Goal: Check status: Check status

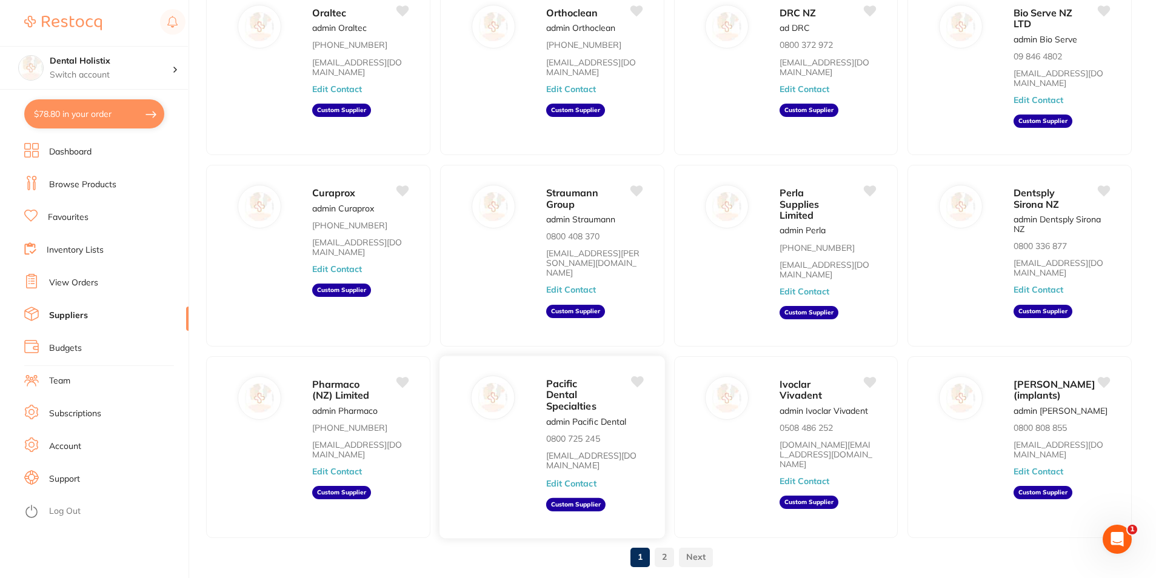
scroll to position [121, 0]
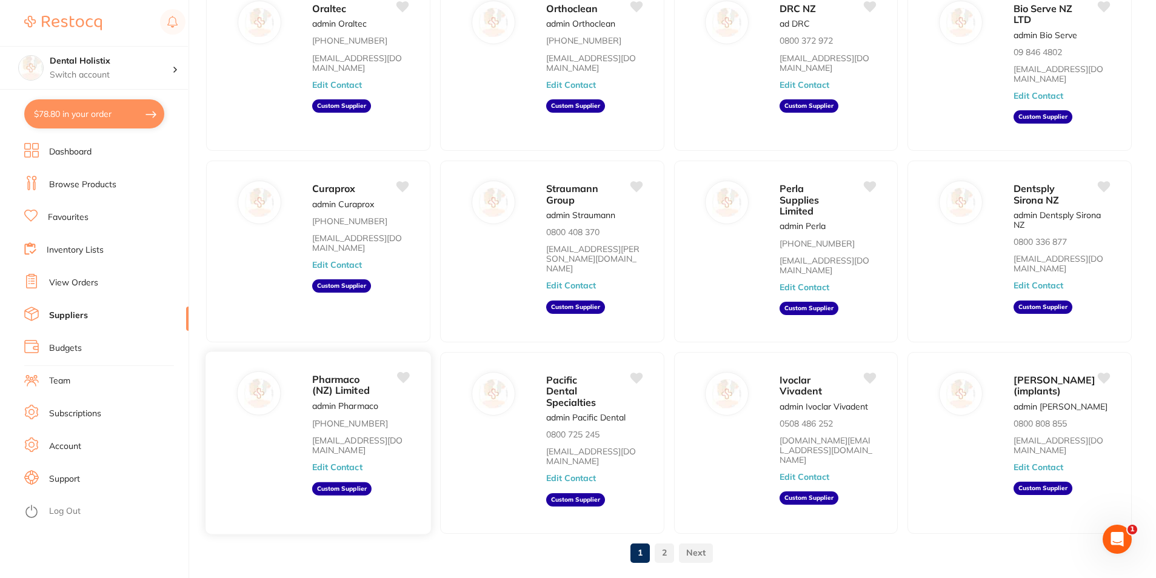
click at [354, 373] on span "Pharmaco (NZ) Limited" at bounding box center [341, 385] width 58 height 24
click at [74, 277] on link "View Orders" at bounding box center [73, 283] width 49 height 12
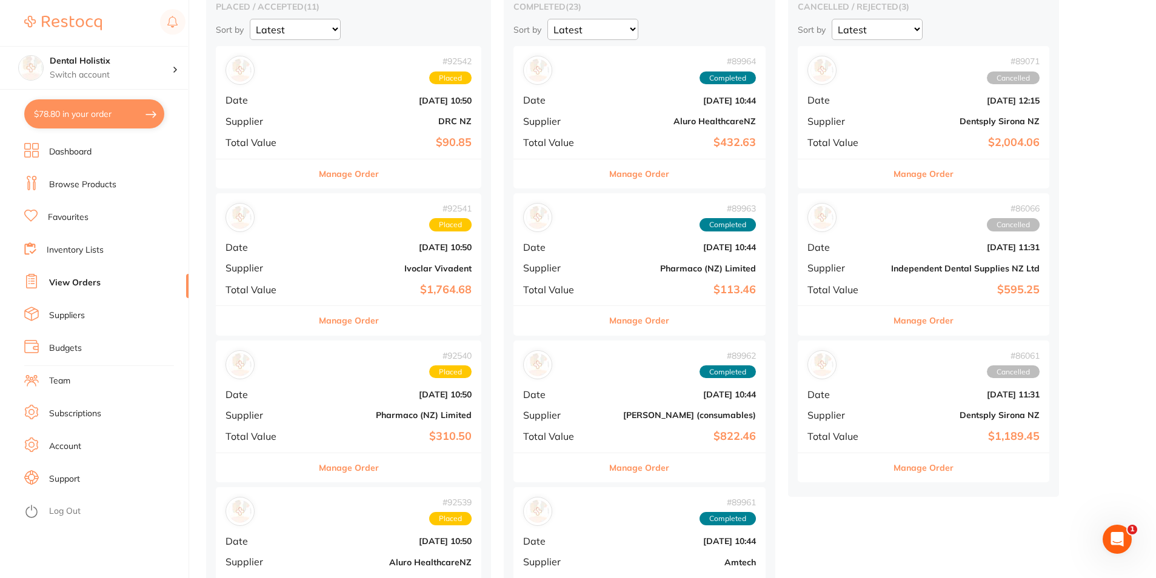
scroll to position [121, 0]
click at [61, 280] on link "View Orders" at bounding box center [75, 283] width 52 height 12
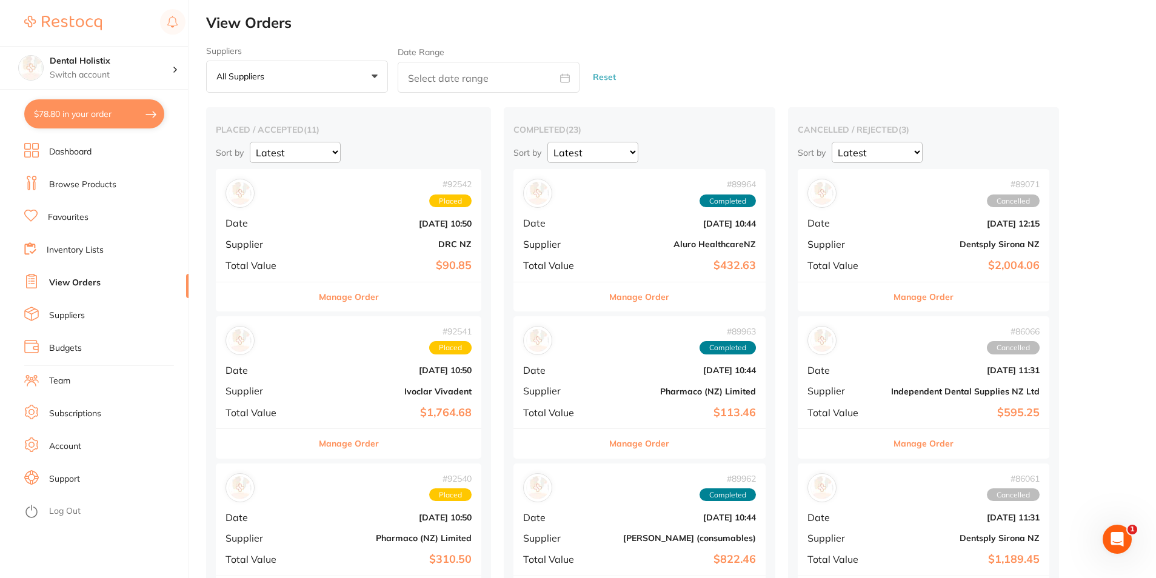
click at [370, 72] on button "All suppliers +0" at bounding box center [297, 77] width 182 height 33
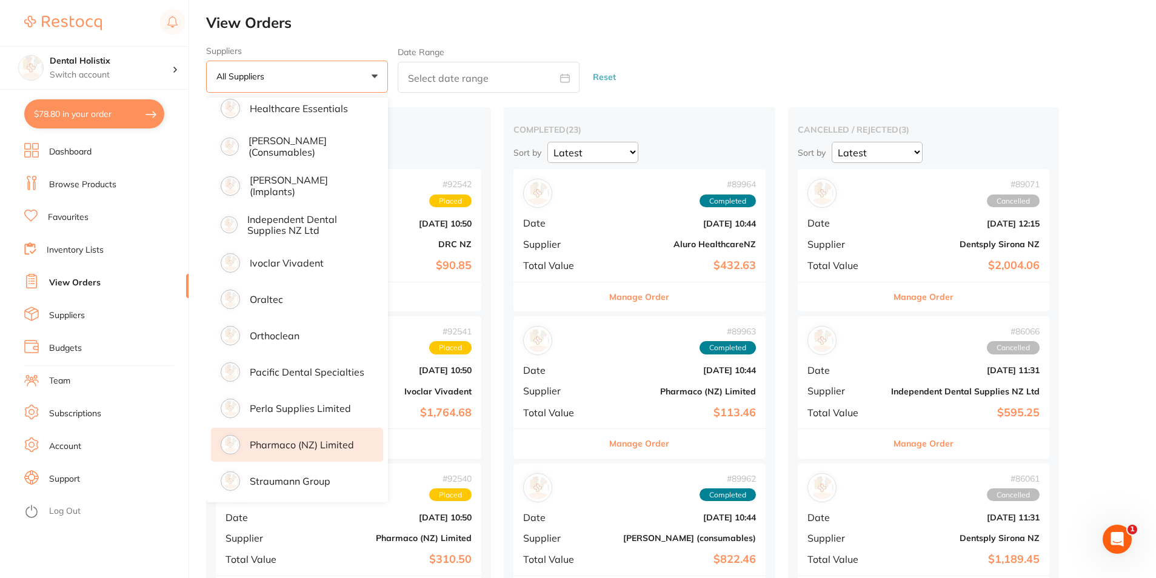
scroll to position [341, 0]
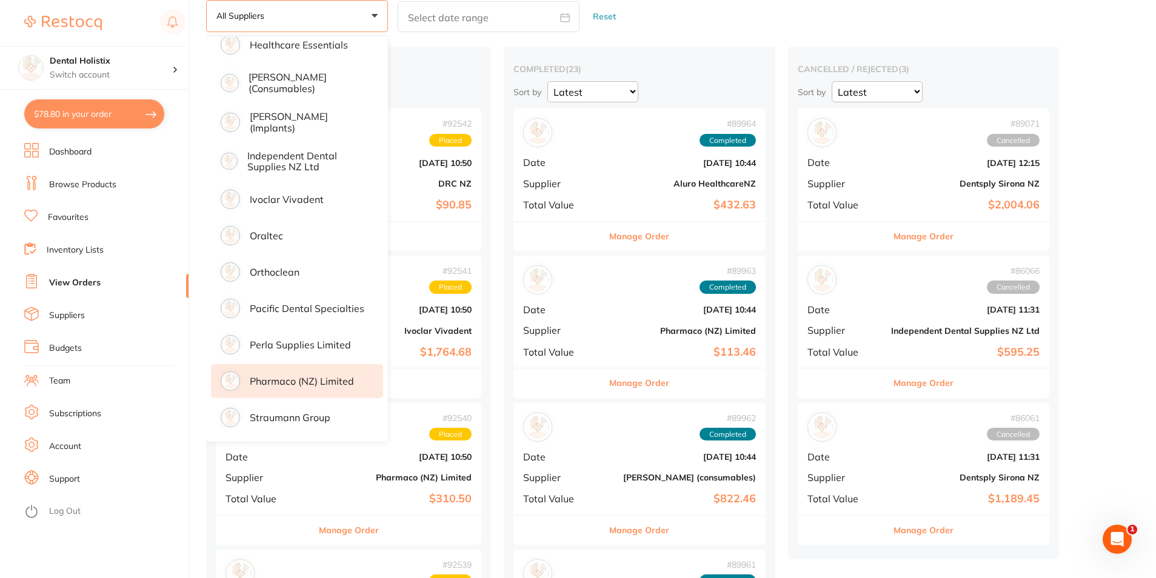
click at [287, 376] on p "Pharmaco (NZ) Limited" at bounding box center [302, 381] width 104 height 11
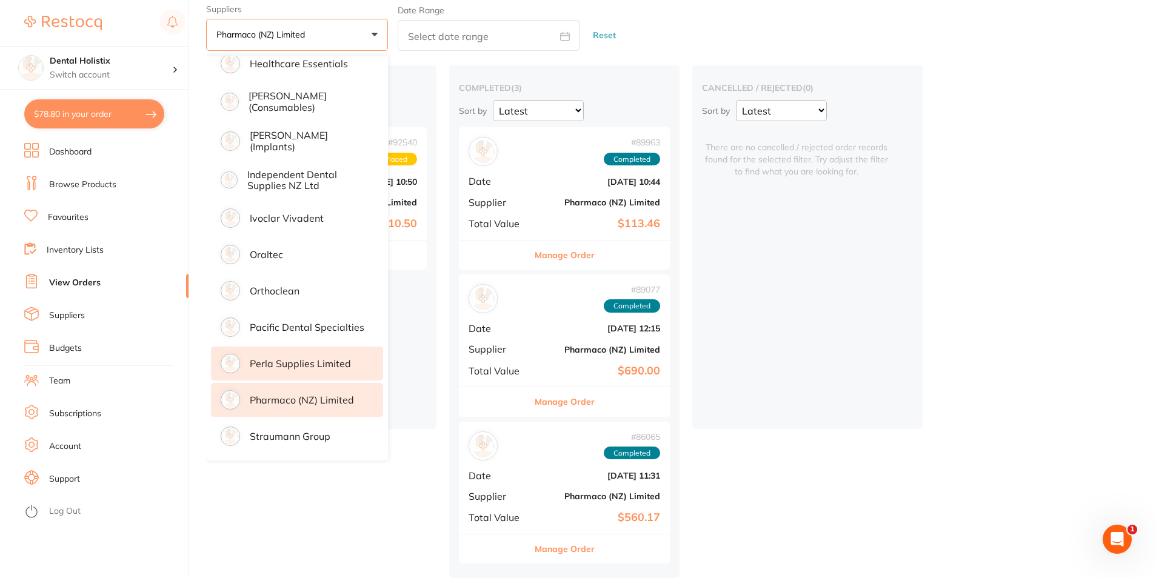
click at [285, 360] on p "Perla Supplies Limited" at bounding box center [300, 363] width 101 height 11
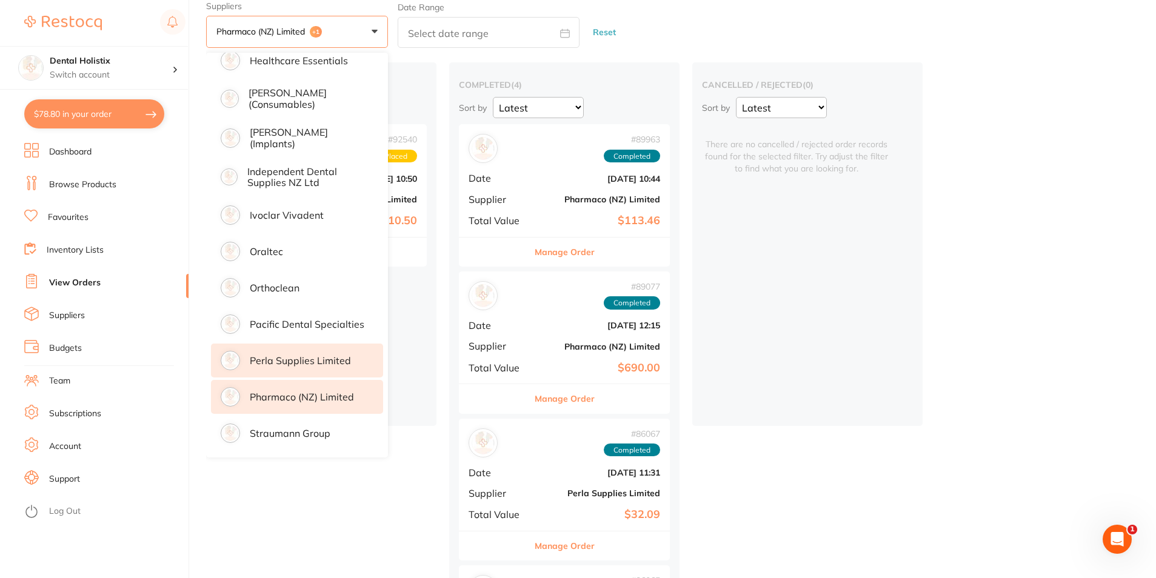
scroll to position [61, 0]
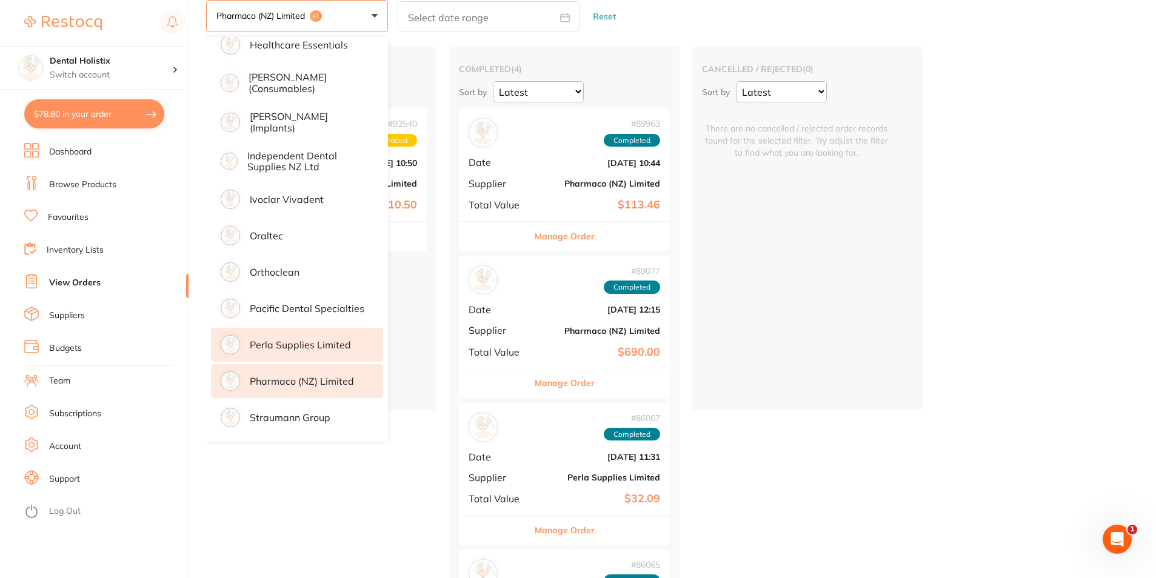
click at [280, 379] on p "Pharmaco (NZ) Limited" at bounding box center [302, 381] width 104 height 11
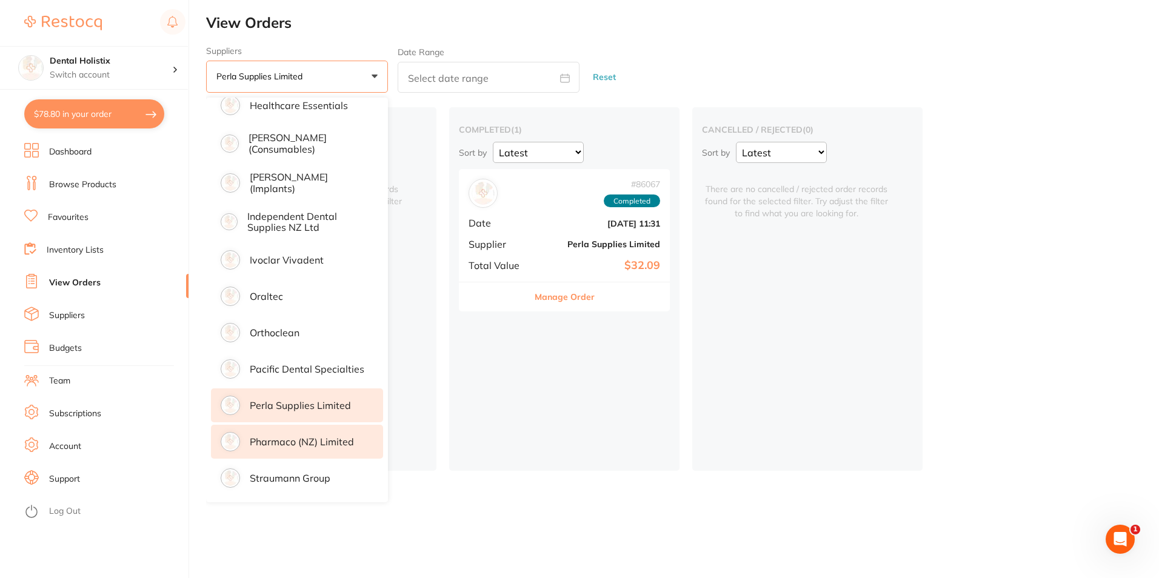
click at [312, 442] on p "Pharmaco (NZ) Limited" at bounding box center [302, 441] width 104 height 11
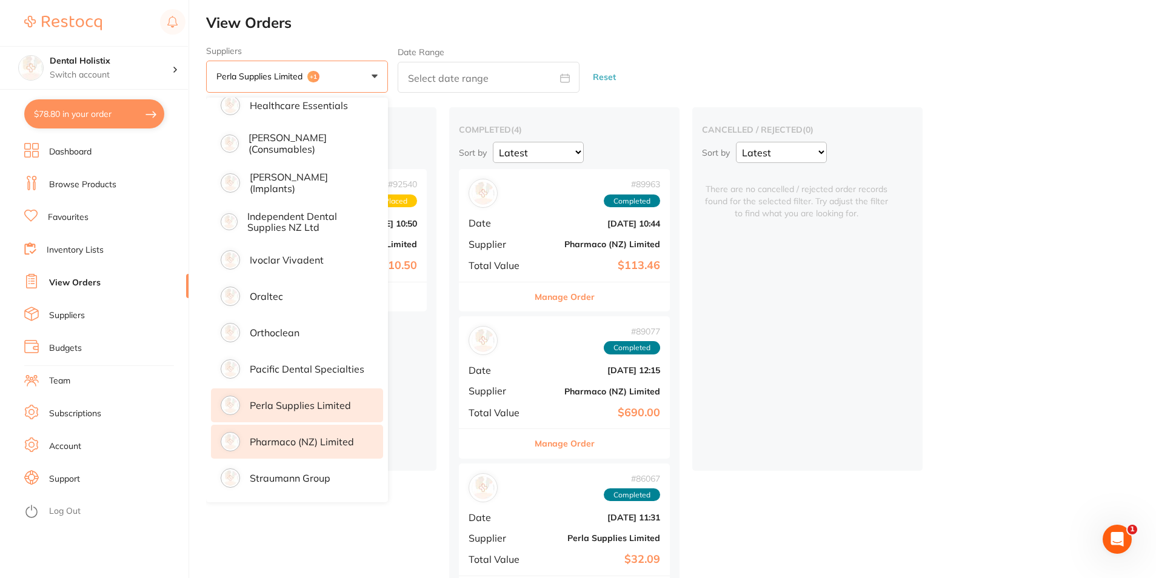
click at [371, 75] on button "Perla Supplies Limited +1" at bounding box center [297, 77] width 182 height 33
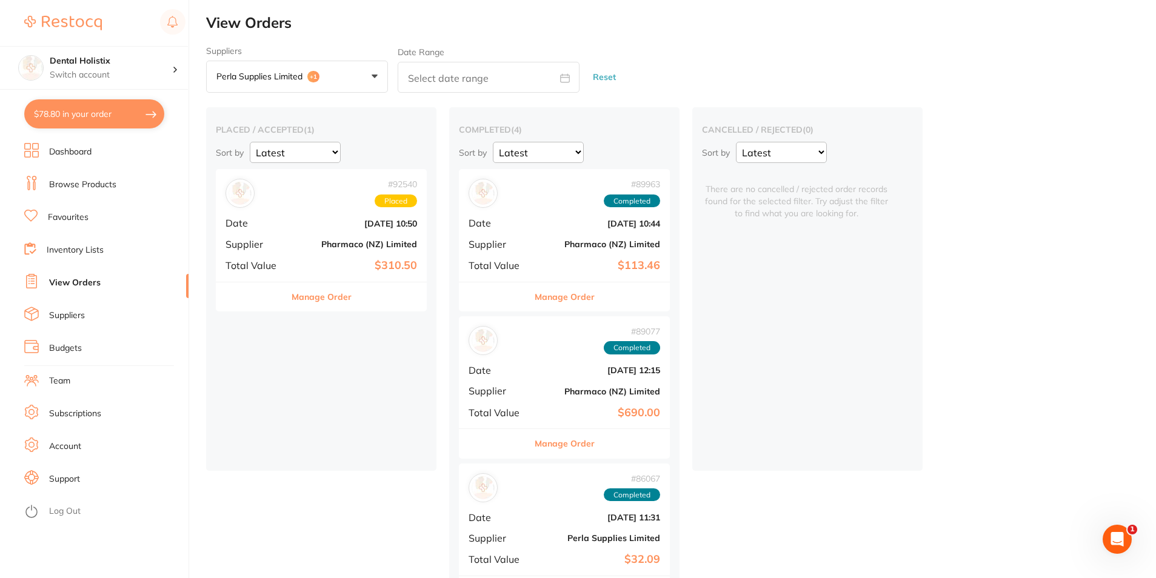
click at [302, 74] on p "Perla Supplies Limited" at bounding box center [261, 76] width 91 height 11
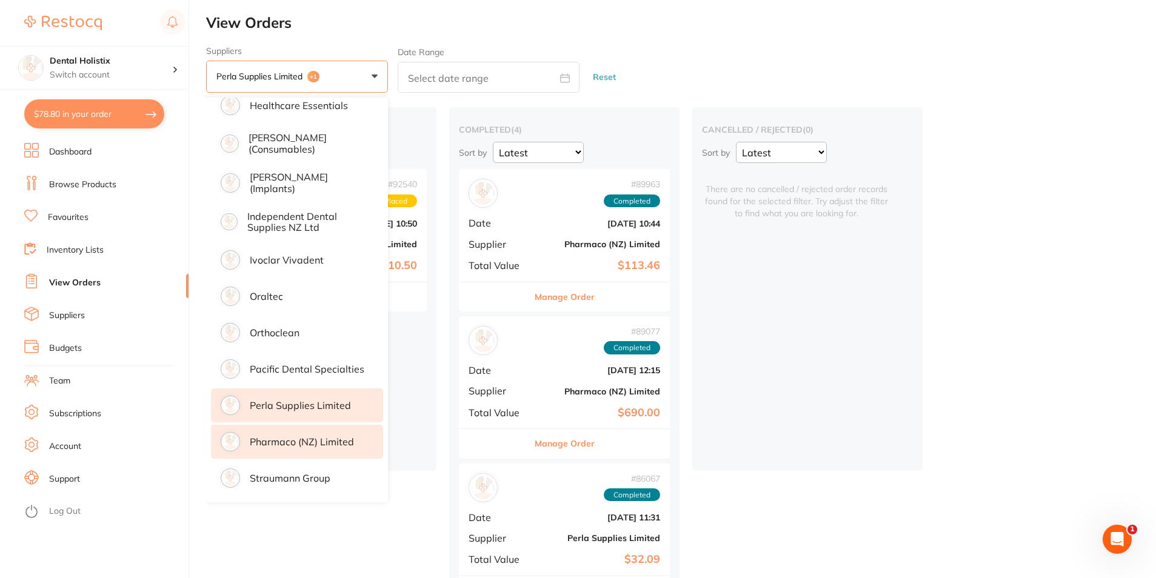
click at [88, 285] on link "View Orders" at bounding box center [75, 283] width 52 height 12
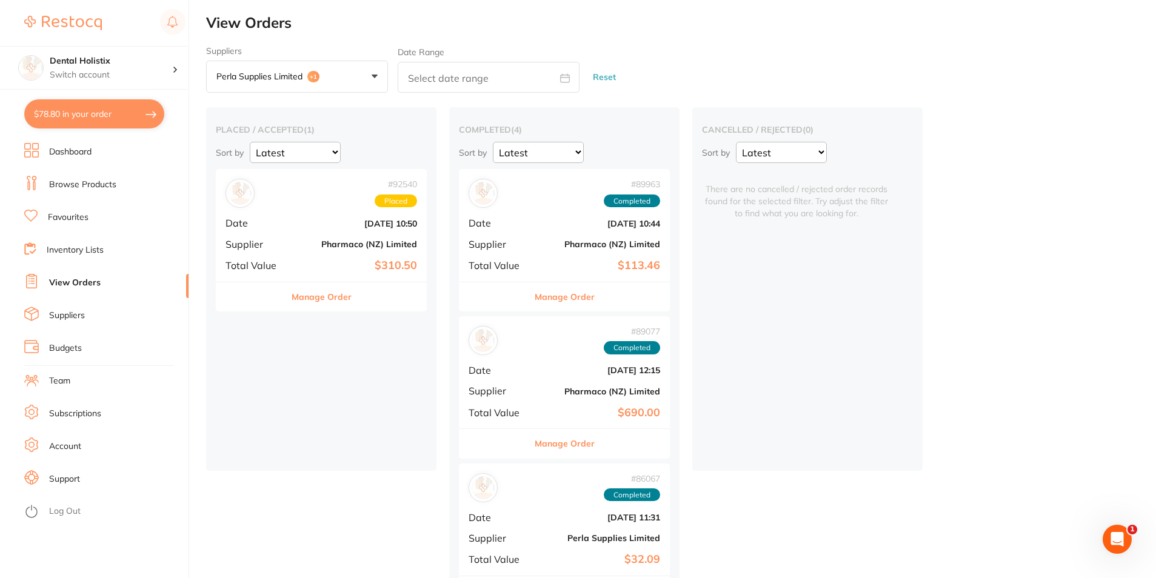
click at [90, 121] on button "$78.80 in your order" at bounding box center [94, 113] width 140 height 29
checkbox input "true"
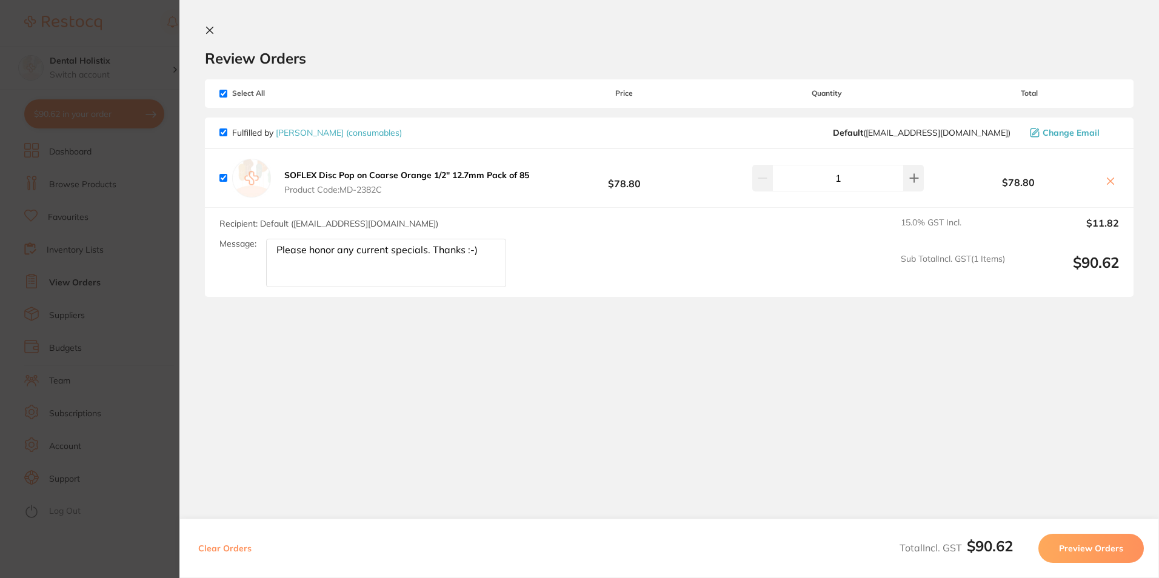
click at [1107, 178] on icon at bounding box center [1110, 181] width 7 height 7
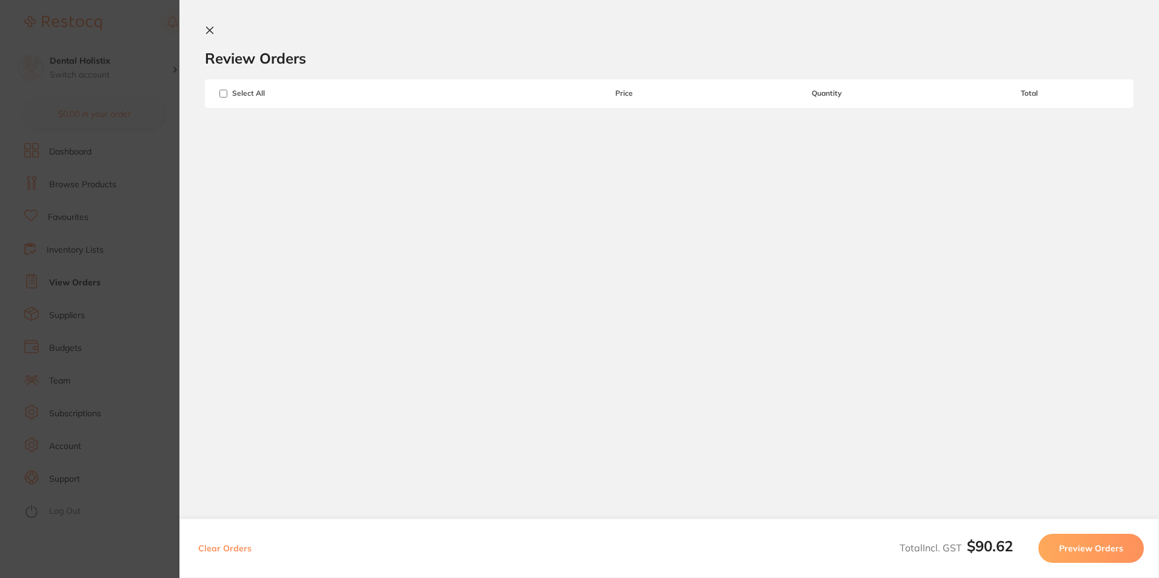
checkbox input "true"
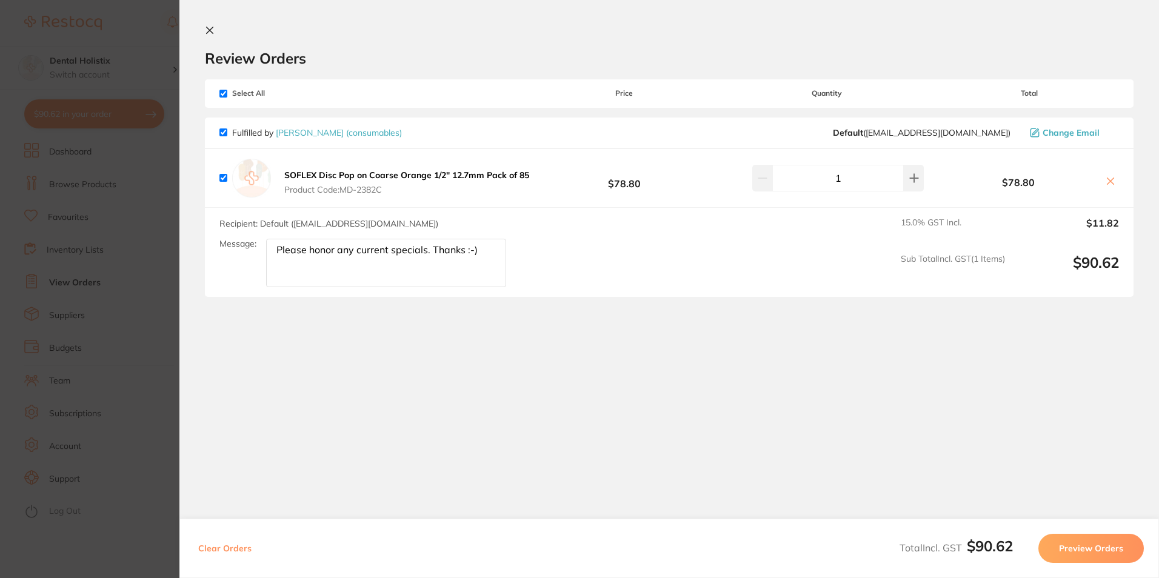
click at [221, 176] on input "checkbox" at bounding box center [223, 178] width 8 height 8
checkbox input "false"
click at [1107, 179] on icon at bounding box center [1110, 181] width 7 height 7
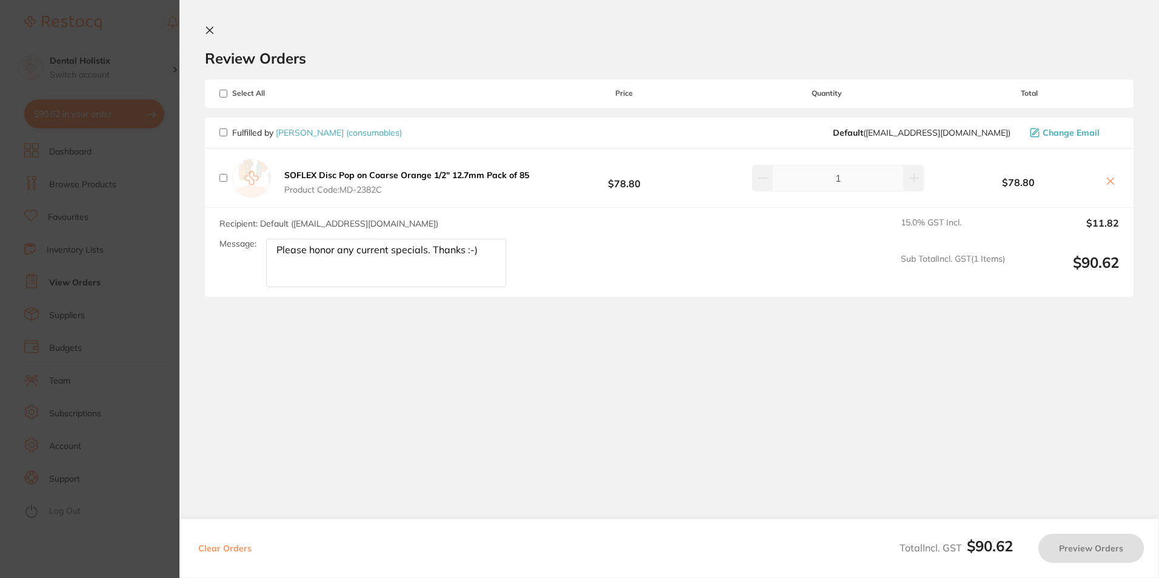
click at [233, 543] on button "Clear Orders" at bounding box center [225, 548] width 61 height 29
checkbox input "true"
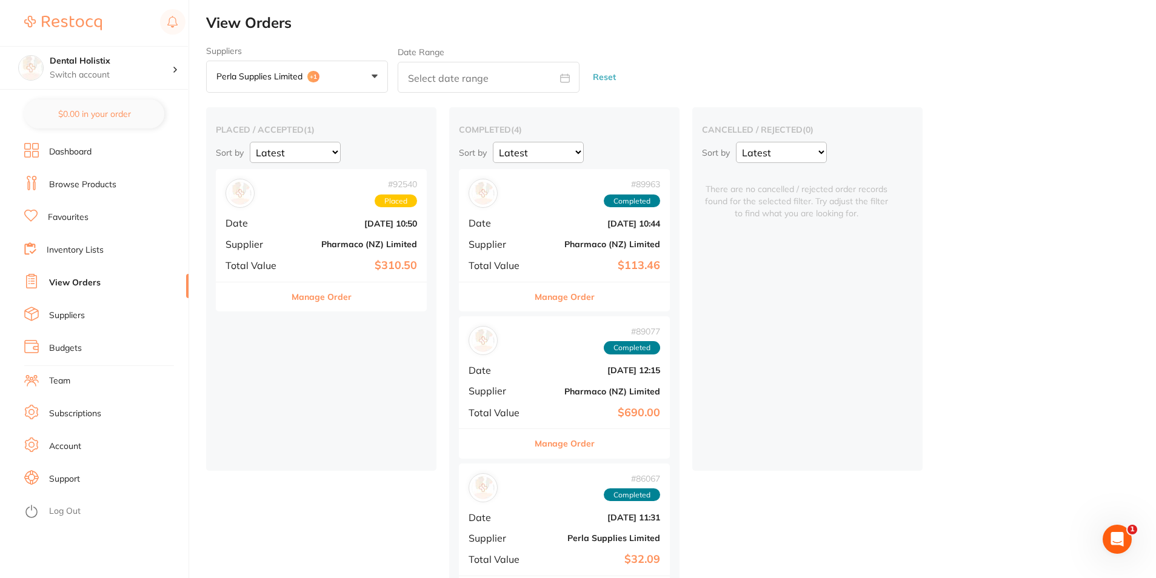
click at [369, 75] on button "Perla Supplies Limited +1" at bounding box center [297, 77] width 182 height 33
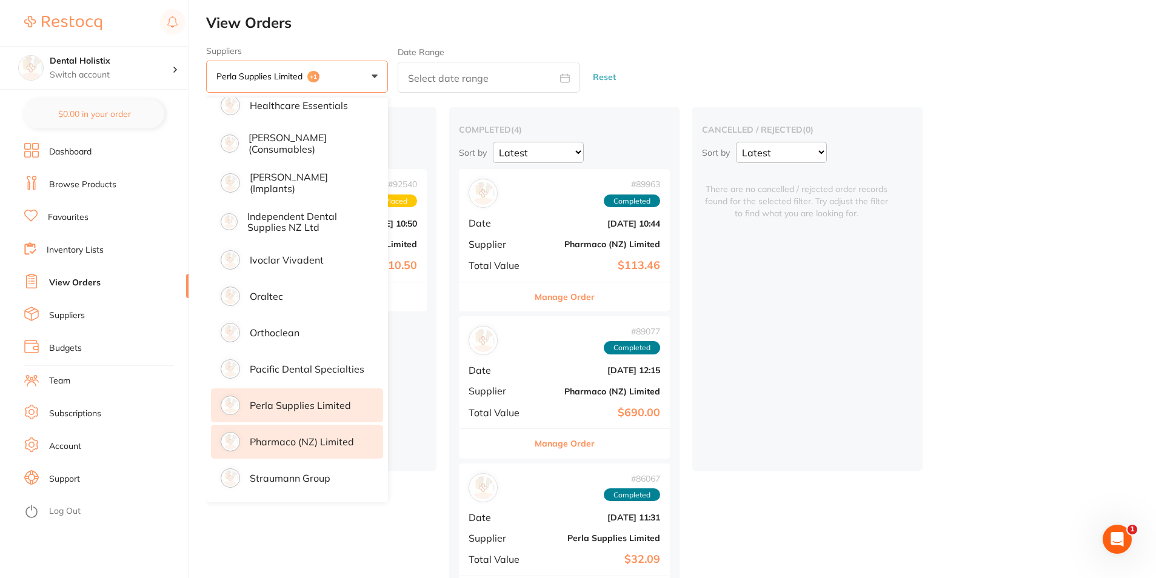
click at [275, 442] on p "Pharmaco (NZ) Limited" at bounding box center [302, 441] width 104 height 11
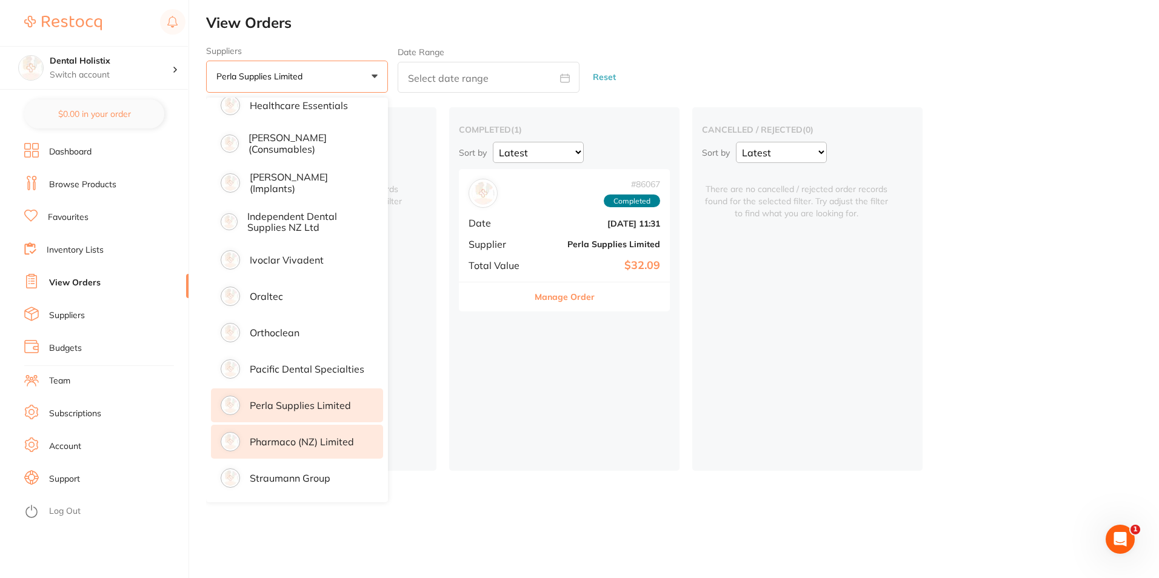
click at [233, 436] on img at bounding box center [230, 442] width 16 height 16
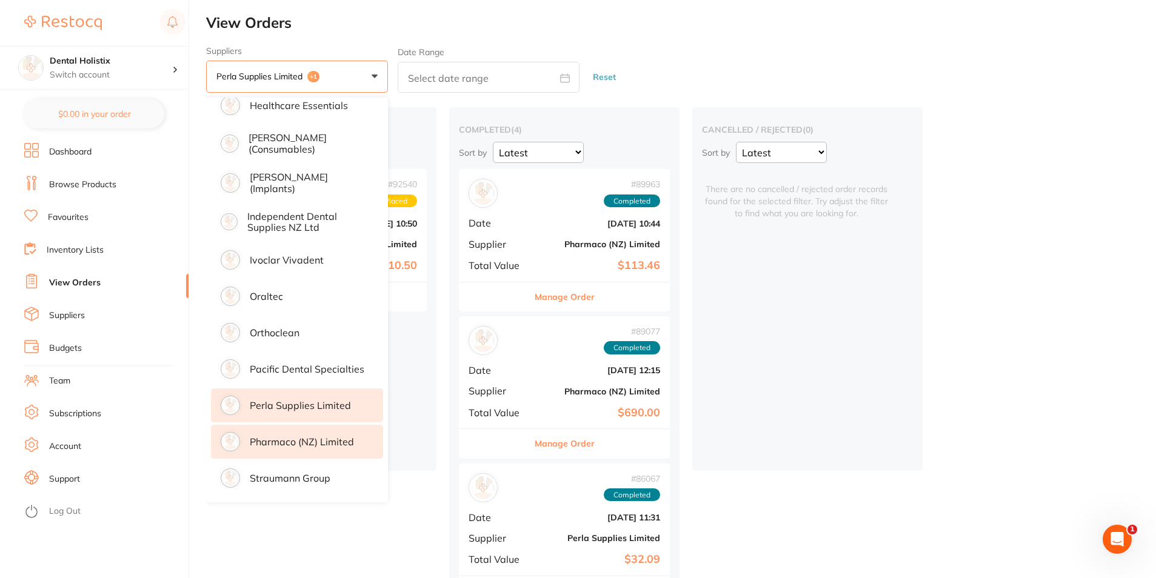
click at [225, 399] on img at bounding box center [230, 406] width 16 height 16
click at [919, 369] on div "cancelled / rejected ( 0 ) Sort by Latest Notification There are no cancelled /…" at bounding box center [807, 289] width 230 height 364
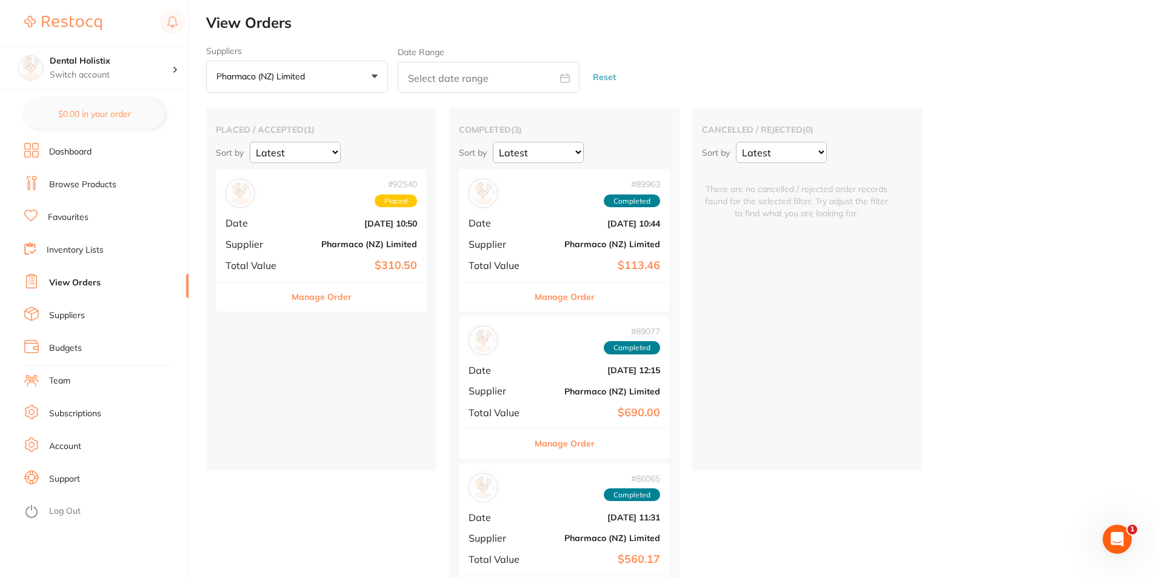
click at [382, 227] on b "[DATE] 10:50" at bounding box center [356, 224] width 121 height 10
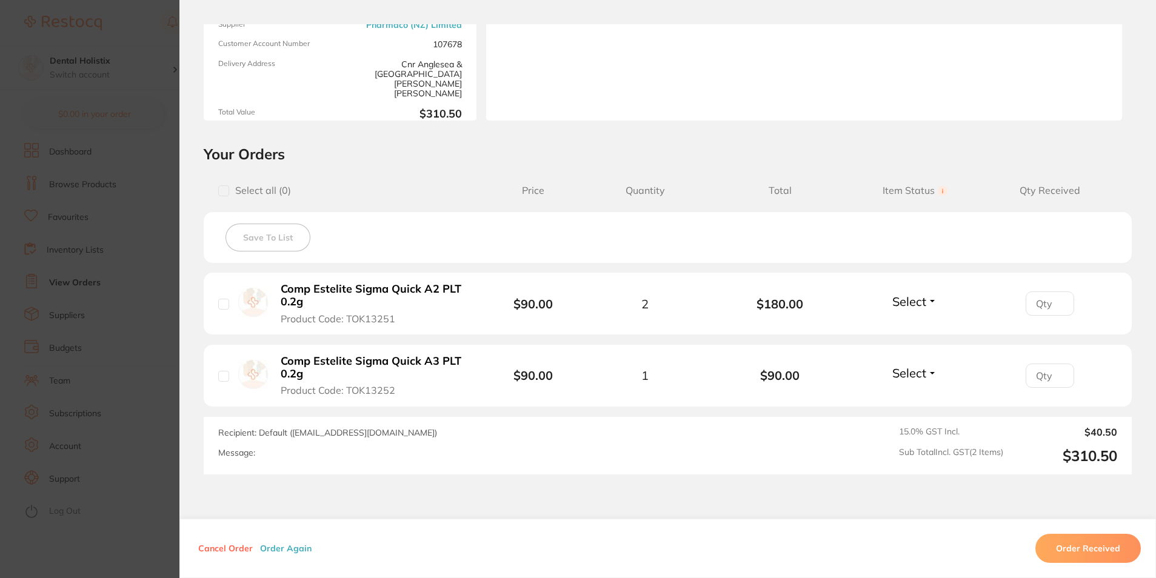
scroll to position [182, 0]
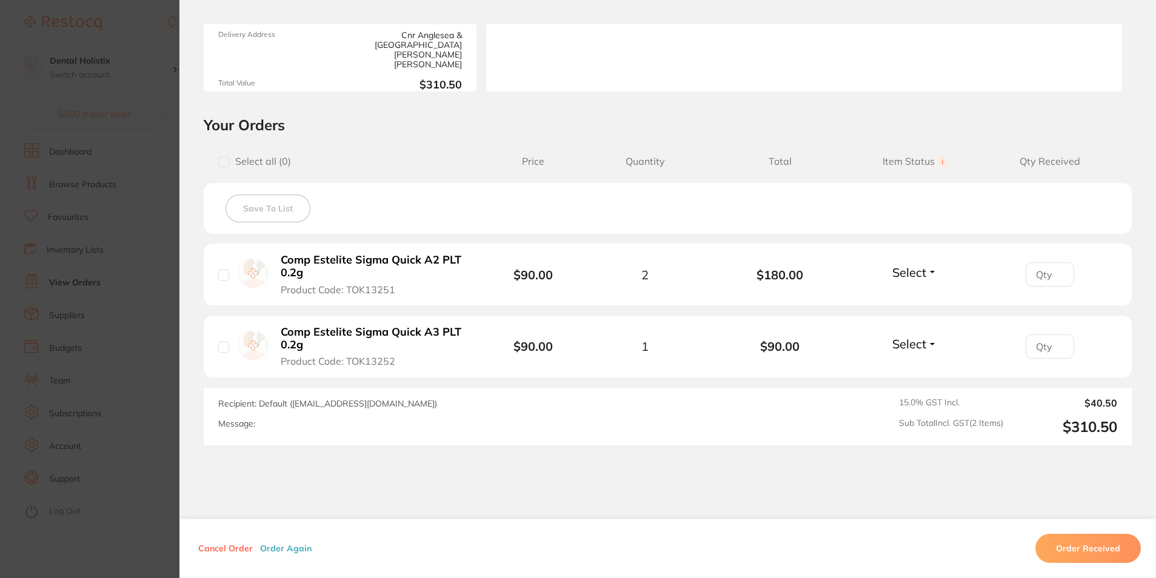
click at [161, 139] on section "Order ID: Restocq- 92540 Order Information Placed Order Order Date [DATE] 10:50…" at bounding box center [578, 289] width 1156 height 578
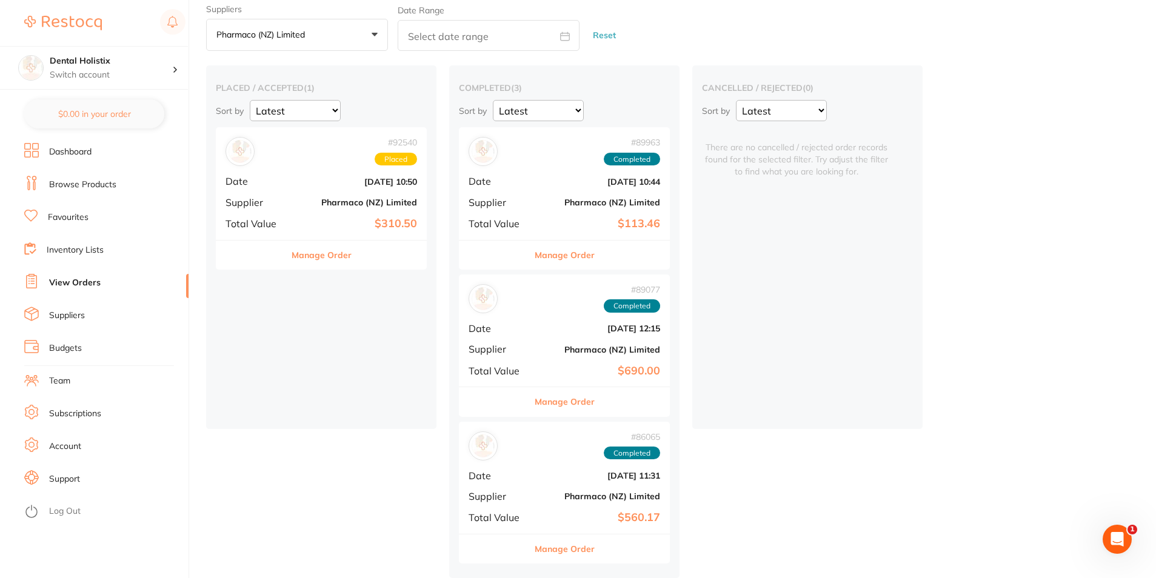
click at [288, 29] on p "Pharmaco (NZ) Limited" at bounding box center [262, 34] width 93 height 11
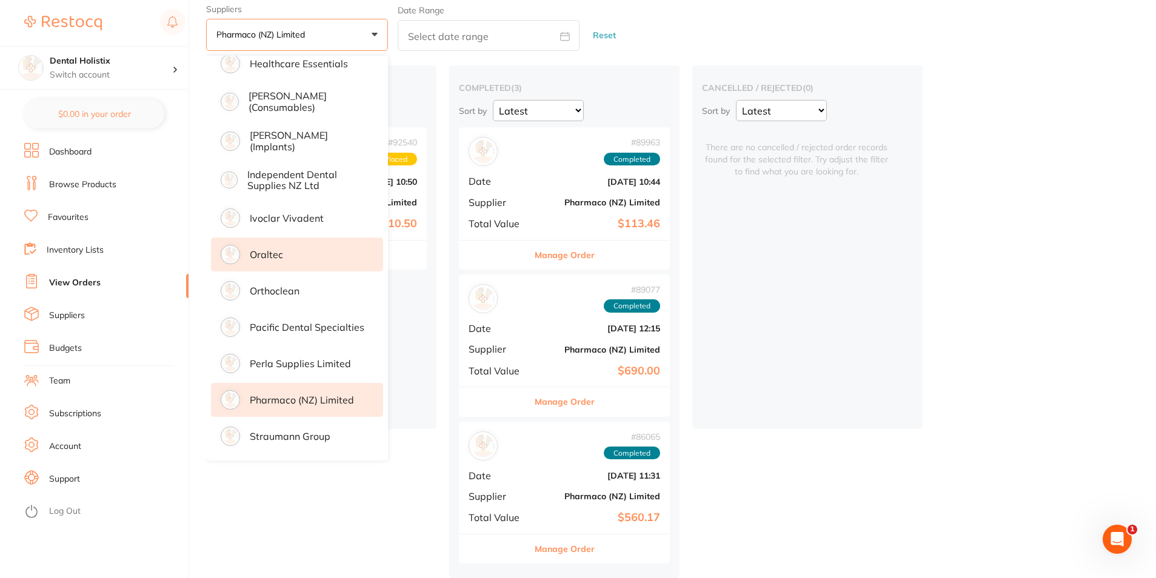
click at [248, 245] on li "Oraltec" at bounding box center [297, 255] width 172 height 34
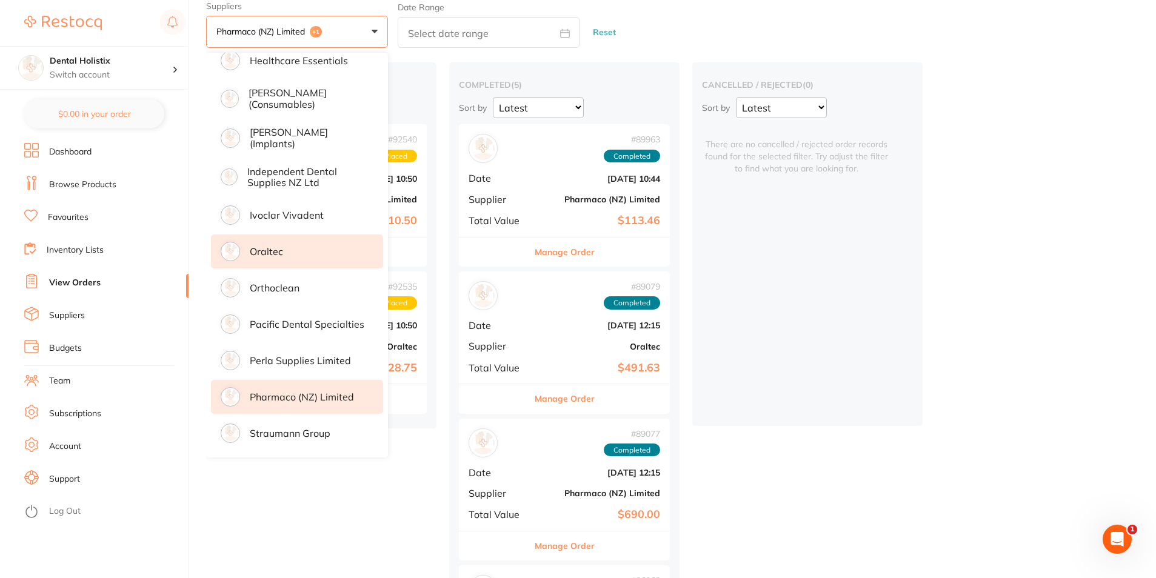
click at [848, 374] on div "cancelled / rejected ( 0 ) Sort by Latest Notification There are no cancelled /…" at bounding box center [807, 244] width 230 height 364
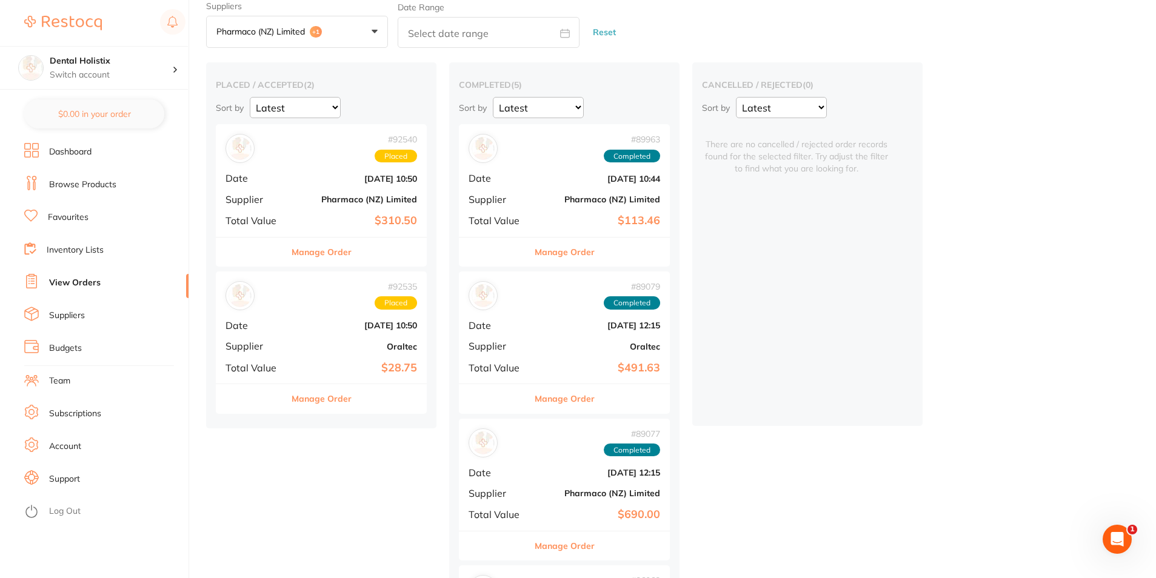
click at [401, 364] on b "$28.75" at bounding box center [356, 368] width 121 height 13
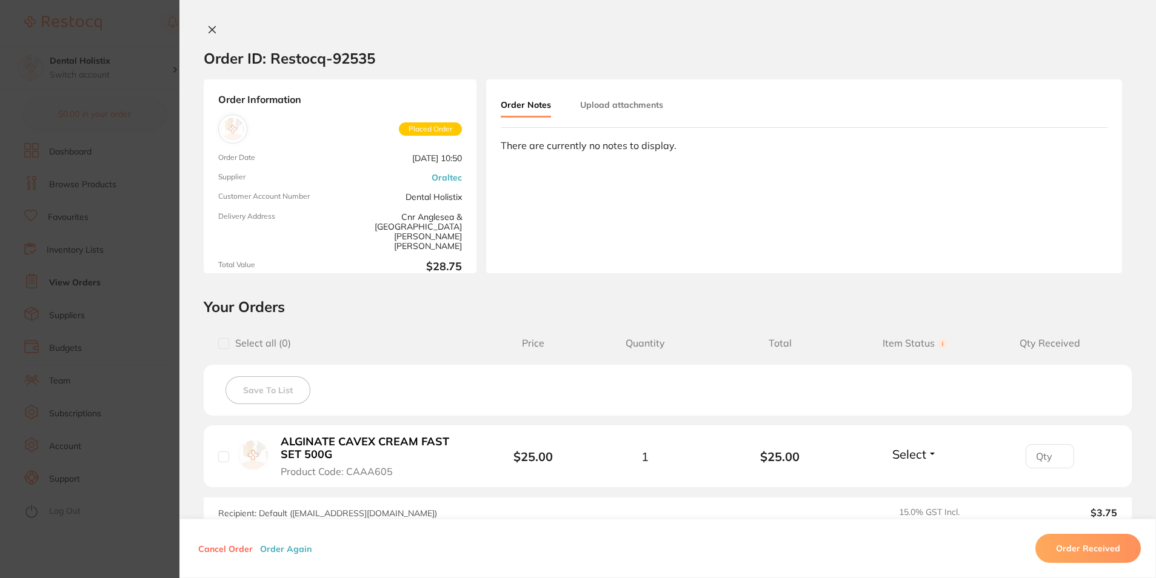
click at [159, 59] on section "Order ID: Restocq- 92535 Order Information Placed Order Order Date [DATE] 10:50…" at bounding box center [578, 289] width 1156 height 578
